Goal: Information Seeking & Learning: Learn about a topic

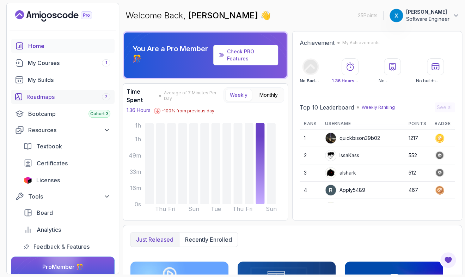
click at [48, 97] on div "Roadmaps 7" at bounding box center [68, 96] width 84 height 8
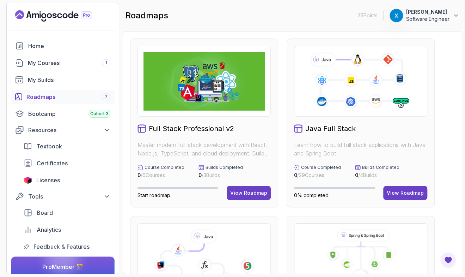
click at [313, 132] on h2 "Java Full Stack" at bounding box center [331, 129] width 50 height 10
click at [405, 190] on div "View Roadmap" at bounding box center [405, 192] width 37 height 7
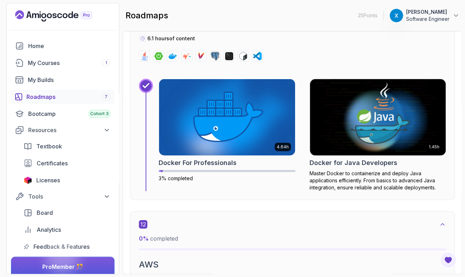
scroll to position [3530, 0]
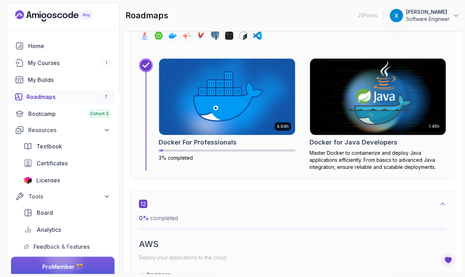
click at [371, 149] on p "Master Docker to containerize and deploy Java applications efficiently. From ba…" at bounding box center [378, 159] width 137 height 21
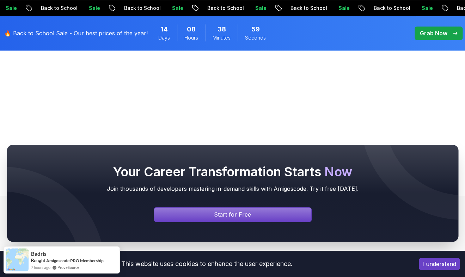
scroll to position [238, 0]
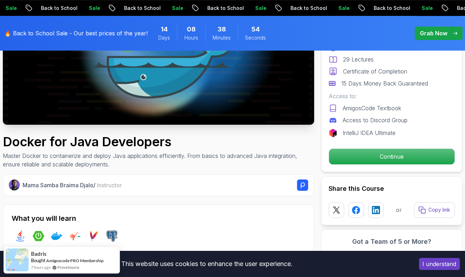
scroll to position [143, 0]
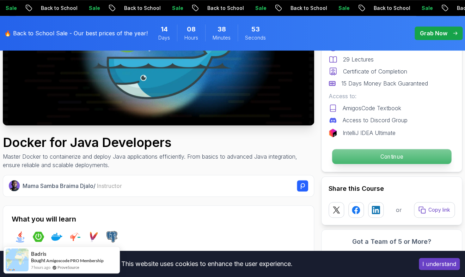
click at [354, 153] on p "Continue" at bounding box center [391, 156] width 119 height 15
click at [345, 153] on p "Continue" at bounding box center [391, 156] width 119 height 15
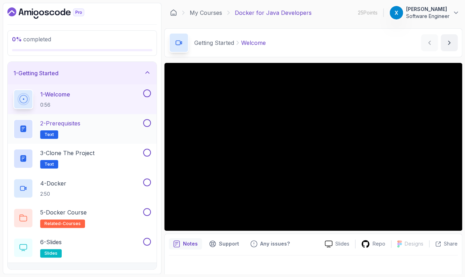
click at [80, 118] on div "2 - Prerequisites Text" at bounding box center [82, 129] width 149 height 30
click at [73, 128] on h2 "2 - Prerequisites Text" at bounding box center [60, 129] width 40 height 20
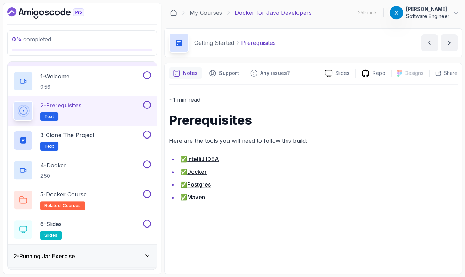
scroll to position [20, 0]
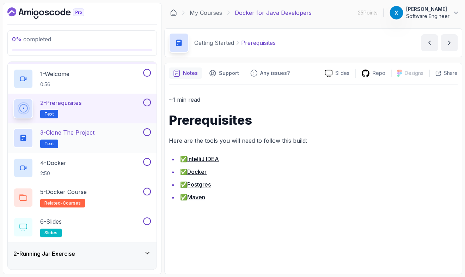
click at [85, 139] on h2 "3 - Clone the Project Text" at bounding box center [67, 138] width 54 height 20
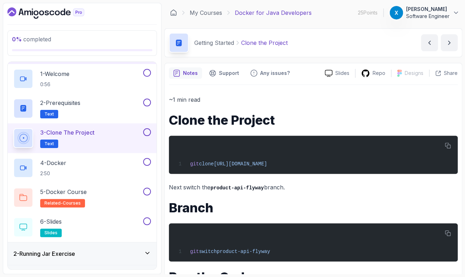
click at [187, 183] on p "Next switch the product-api-flyway branch." at bounding box center [313, 187] width 289 height 10
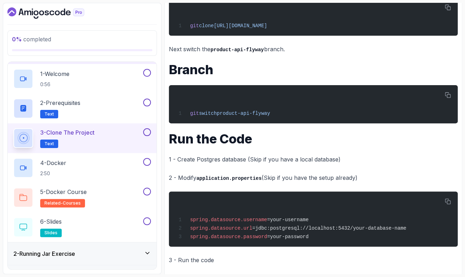
scroll to position [144, 0]
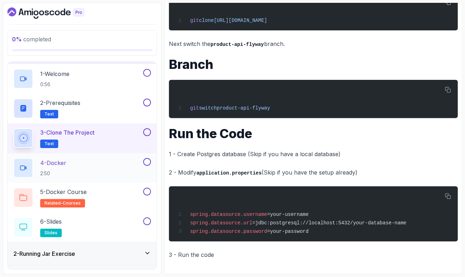
click at [96, 163] on div "4 - Docker 2:50" at bounding box center [77, 168] width 128 height 20
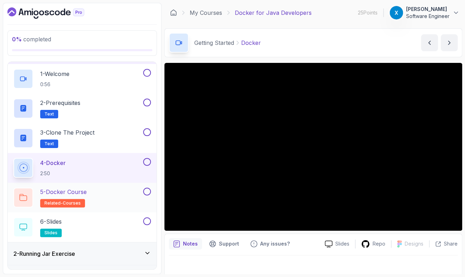
click at [119, 191] on div "5 - Docker Course related-courses" at bounding box center [77, 197] width 128 height 20
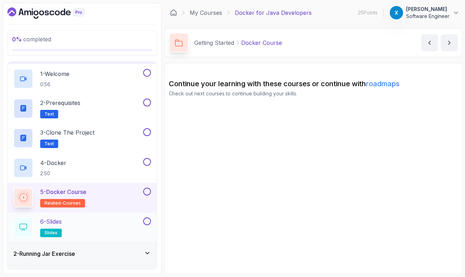
click at [114, 217] on div "6 - Slides slides" at bounding box center [77, 227] width 128 height 20
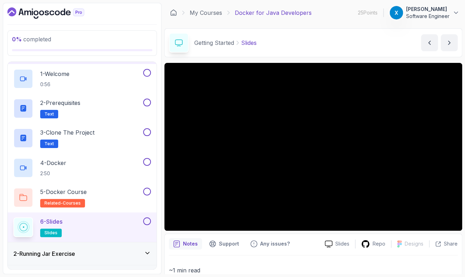
click at [163, 215] on div "0 % completed 1 - Getting Started 1 - Welcome 0:56 2 - Prerequisites Text 3 - C…" at bounding box center [233, 138] width 460 height 271
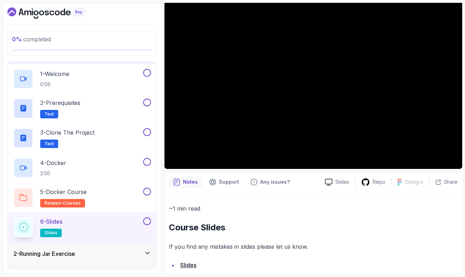
scroll to position [75, 0]
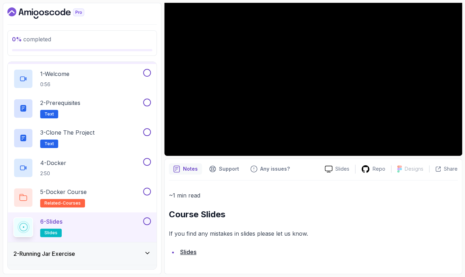
click at [126, 255] on div "2 - Running Jar Exercise" at bounding box center [82, 253] width 138 height 8
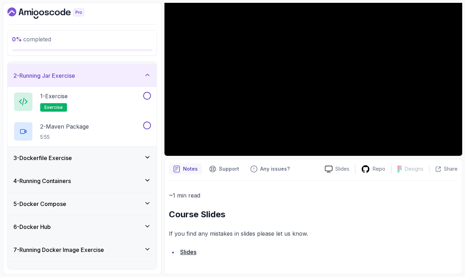
click at [118, 159] on div "3 - Dockerfile Exercise" at bounding box center [82, 157] width 138 height 8
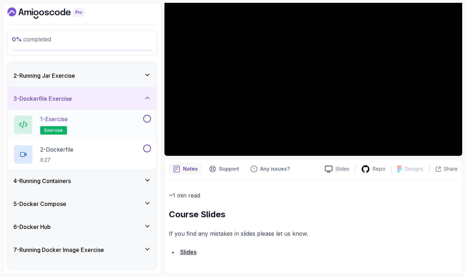
click at [118, 127] on div "1 - Exercise exercise" at bounding box center [77, 125] width 128 height 20
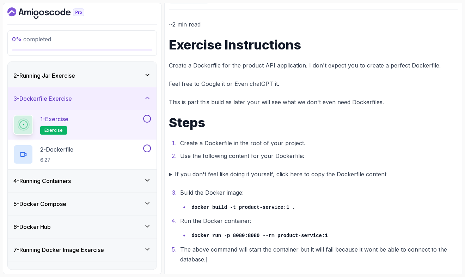
click at [124, 181] on div "4 - Running Containers" at bounding box center [82, 180] width 138 height 8
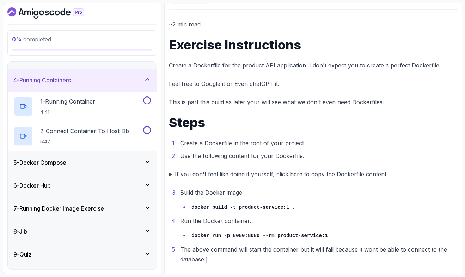
scroll to position [81, 0]
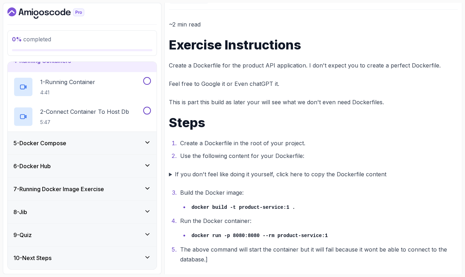
click at [113, 238] on div "9 - Quiz" at bounding box center [82, 234] width 138 height 8
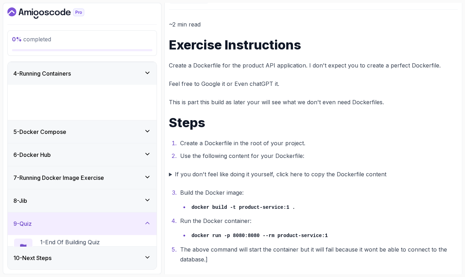
scroll to position [22, 0]
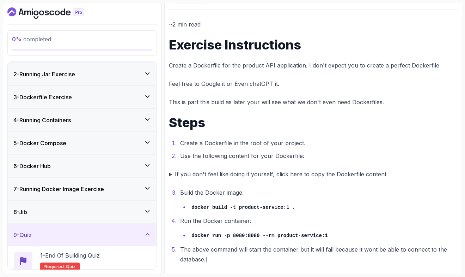
click at [161, 97] on div "0 % completed 1 - Getting Started 2 - Running Jar Exercise 3 - Dockerfile Exerc…" at bounding box center [82, 138] width 159 height 271
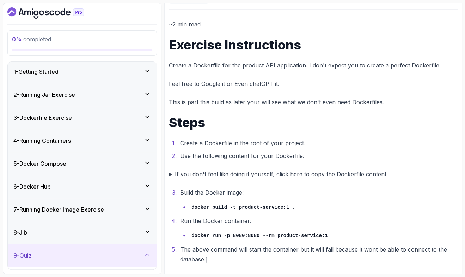
scroll to position [0, 0]
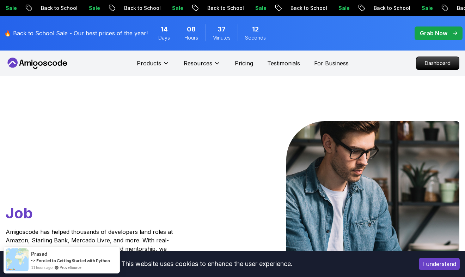
click at [385, 62] on nav "Products Resources Pricing Testimonials For Business Dashboard" at bounding box center [233, 62] width 454 height 25
click at [415, 67] on nav "Products Resources Pricing Testimonials For Business Dashboard" at bounding box center [233, 62] width 454 height 25
click at [425, 65] on p "Dashboard" at bounding box center [438, 63] width 41 height 12
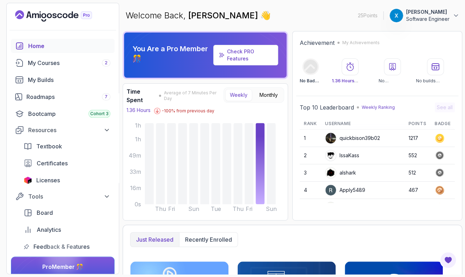
click at [61, 105] on div "Home My Courses 2 My Builds Roadmaps 7 Bootcamp Cohort 3 Resources Textbook Cer…" at bounding box center [63, 146] width 104 height 215
click at [54, 98] on div "Roadmaps 7" at bounding box center [68, 96] width 84 height 8
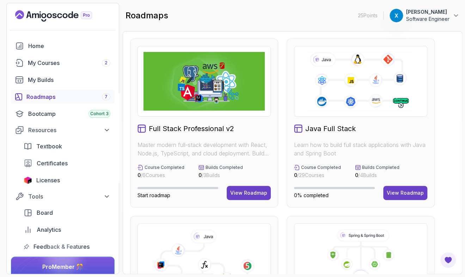
click at [334, 136] on div "Java Full Stack Learn how to build full stack applications with Java and Spring…" at bounding box center [361, 122] width 148 height 169
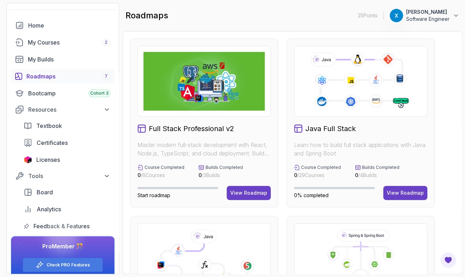
click at [384, 191] on div "0% completed View Roadmap" at bounding box center [360, 193] width 133 height 14
click at [395, 189] on button "View Roadmap" at bounding box center [406, 193] width 44 height 14
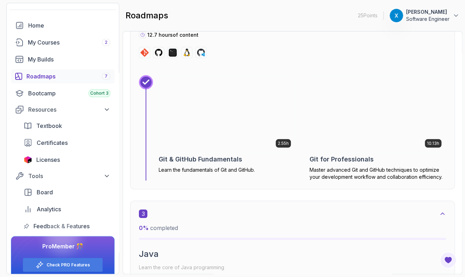
scroll to position [702, 0]
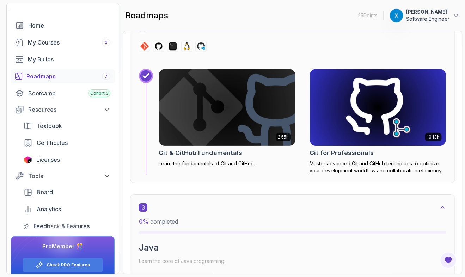
click at [365, 160] on p "Master advanced Git and GitHub techniques to optimize your development workflow…" at bounding box center [378, 167] width 137 height 14
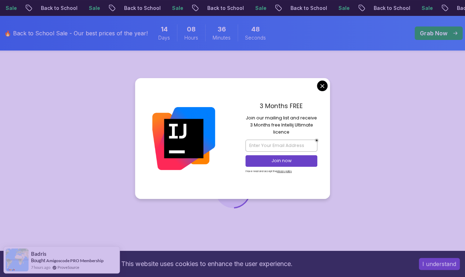
scroll to position [48, 0]
click at [316, 85] on div "3 Months FREE Join our mailing list and receive 3 Months free Intellij Ultimate…" at bounding box center [282, 138] width 98 height 121
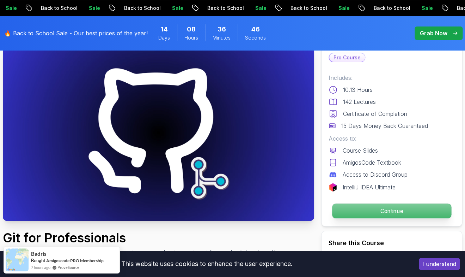
click at [349, 214] on p "Continue" at bounding box center [391, 210] width 119 height 15
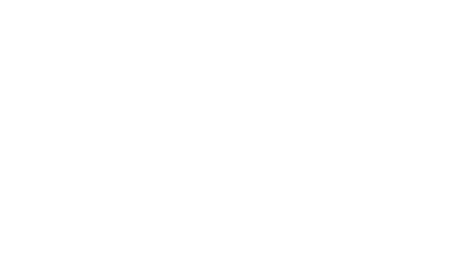
click at [372, 0] on html "0s" at bounding box center [232, 0] width 465 height 0
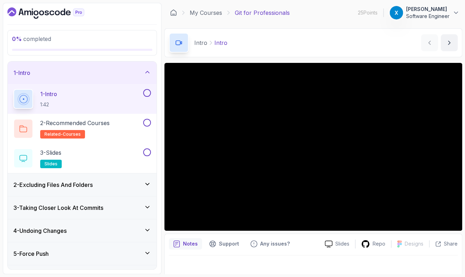
click at [127, 183] on div "2 - Excluding Files And Folders" at bounding box center [82, 184] width 138 height 8
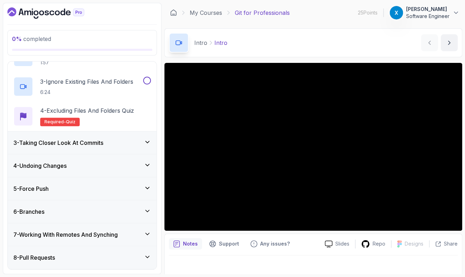
scroll to position [165, 0]
